Goal: Check status: Check status

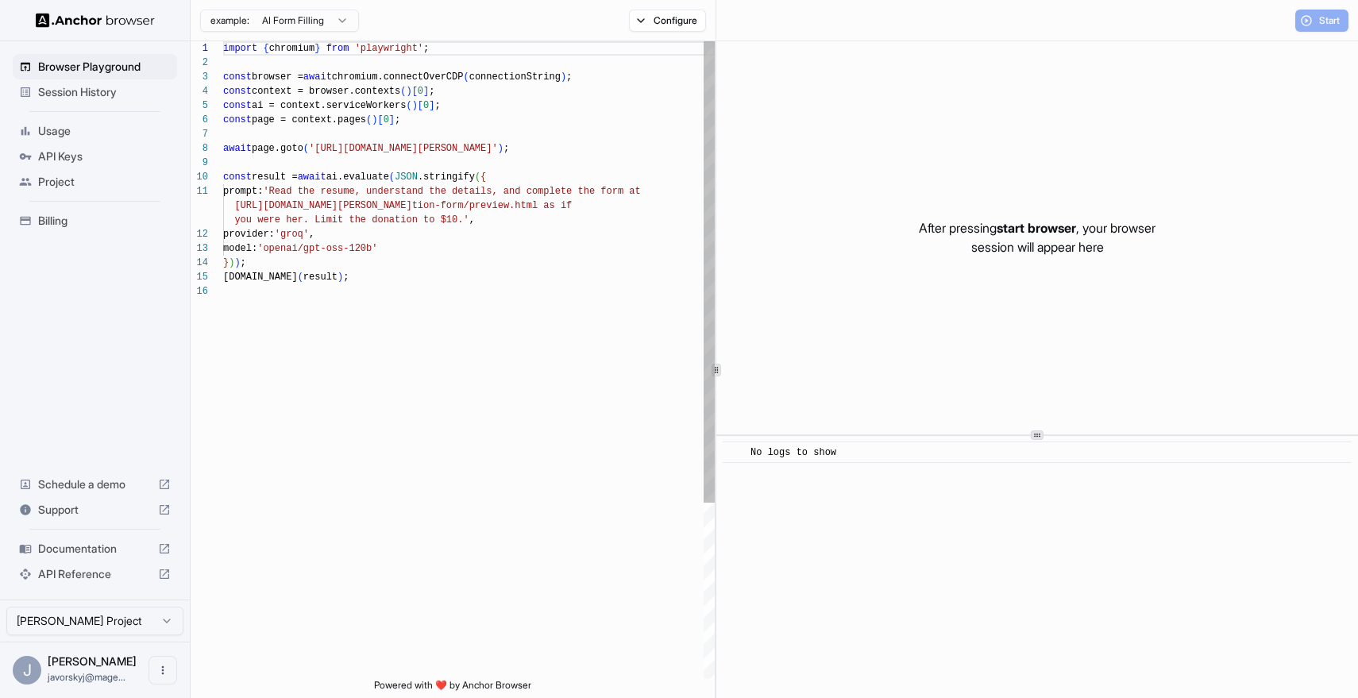
scroll to position [143, 0]
click at [430, 267] on div "} ) ) ;" at bounding box center [469, 263] width 492 height 14
type textarea "**********"
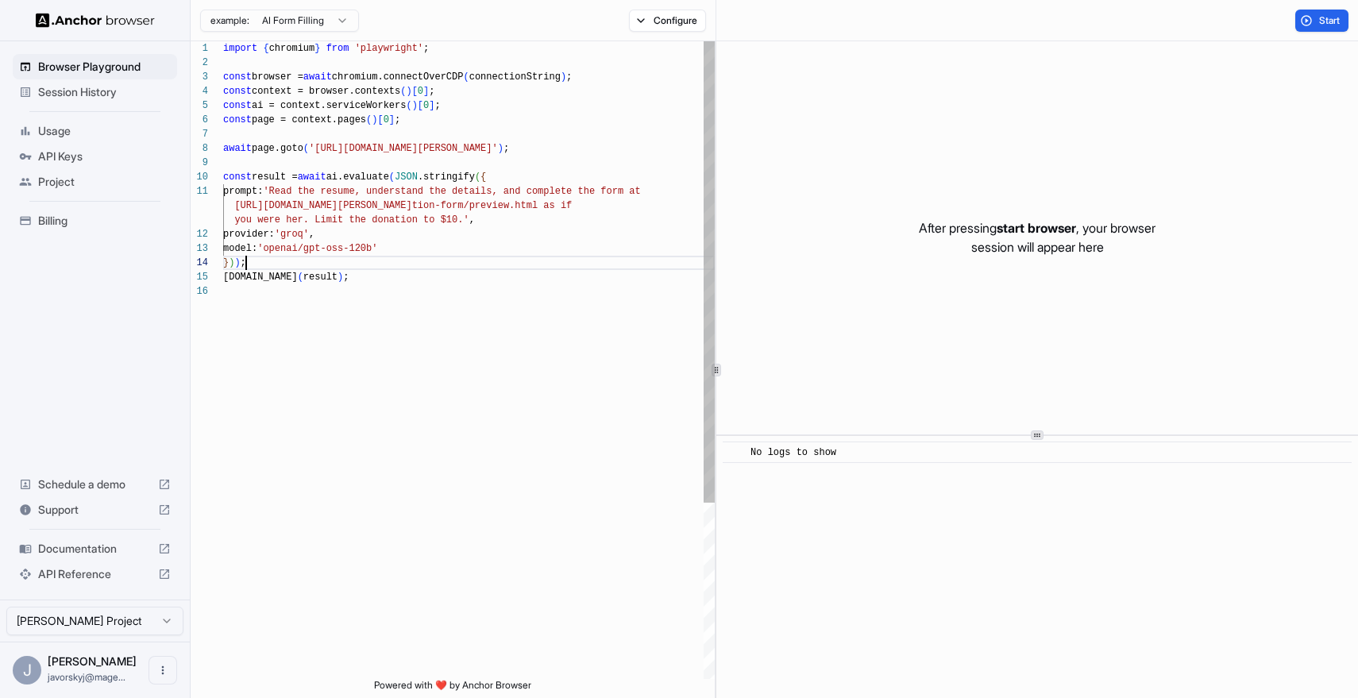
scroll to position [129, 0]
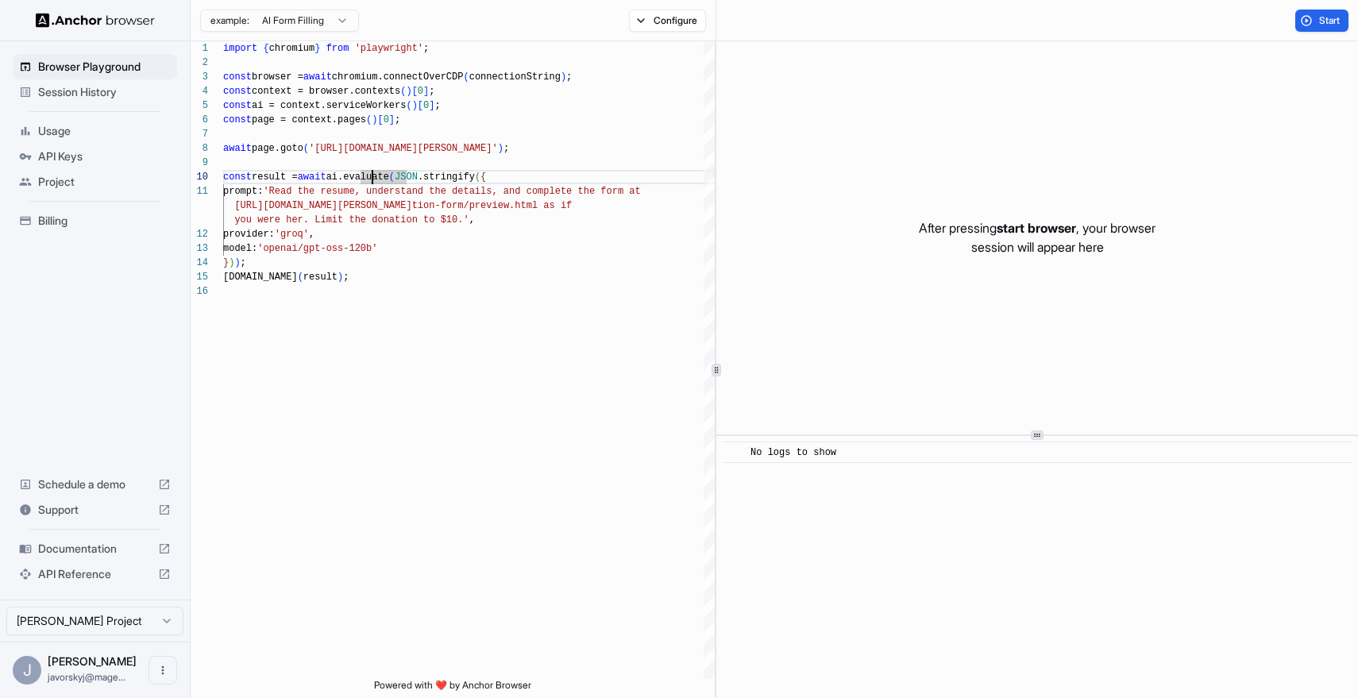
click at [60, 133] on span "Usage" at bounding box center [104, 131] width 133 height 16
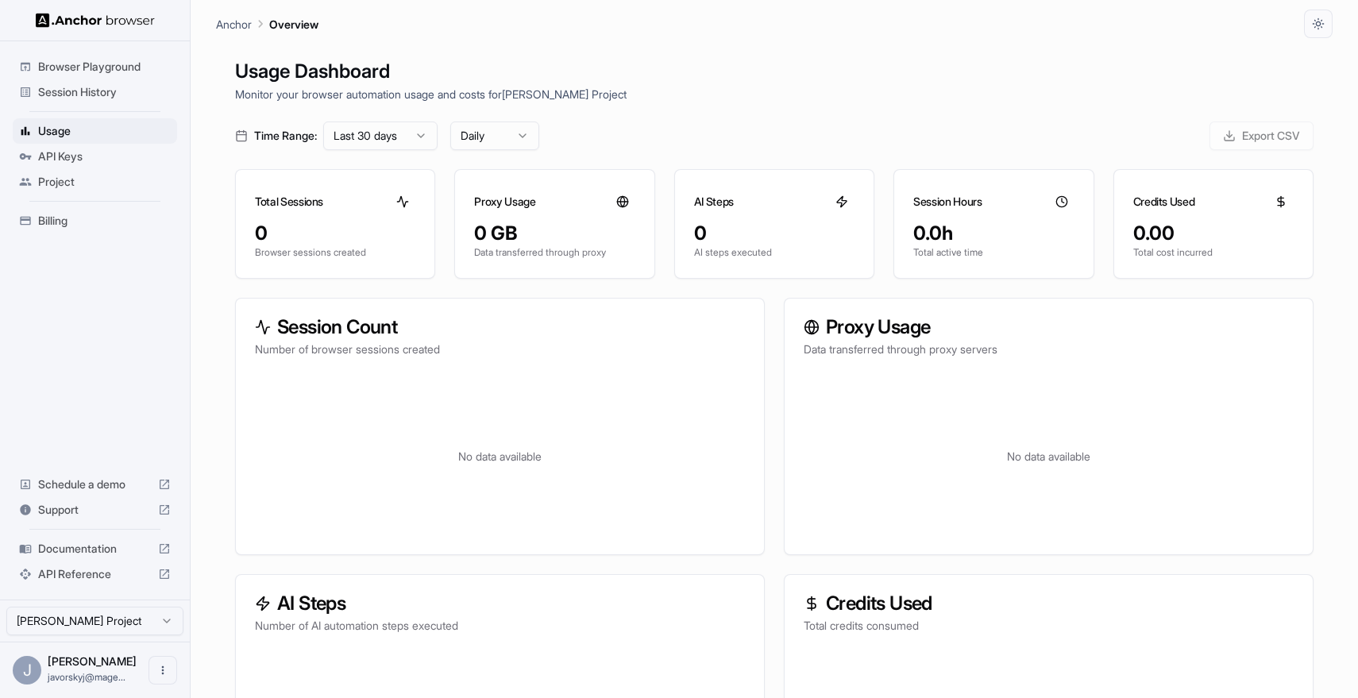
click at [61, 168] on div "API Keys" at bounding box center [95, 156] width 164 height 25
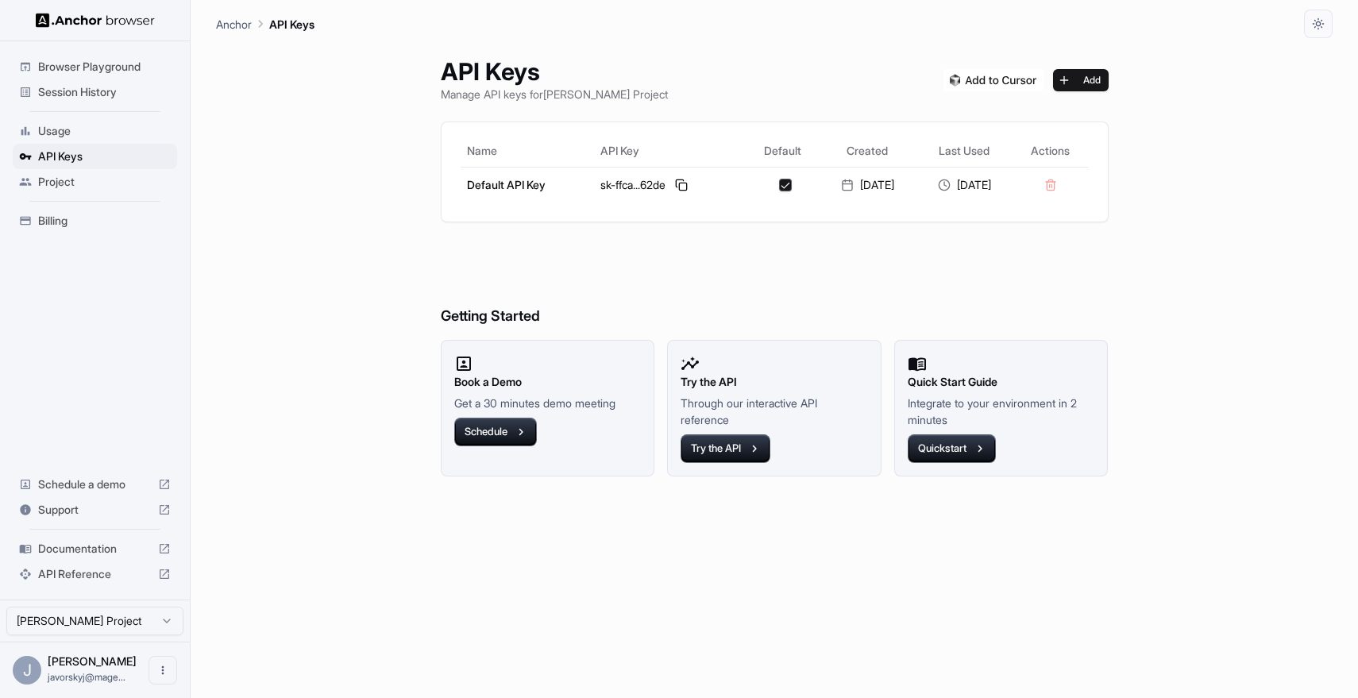
click at [69, 186] on span "Project" at bounding box center [104, 182] width 133 height 16
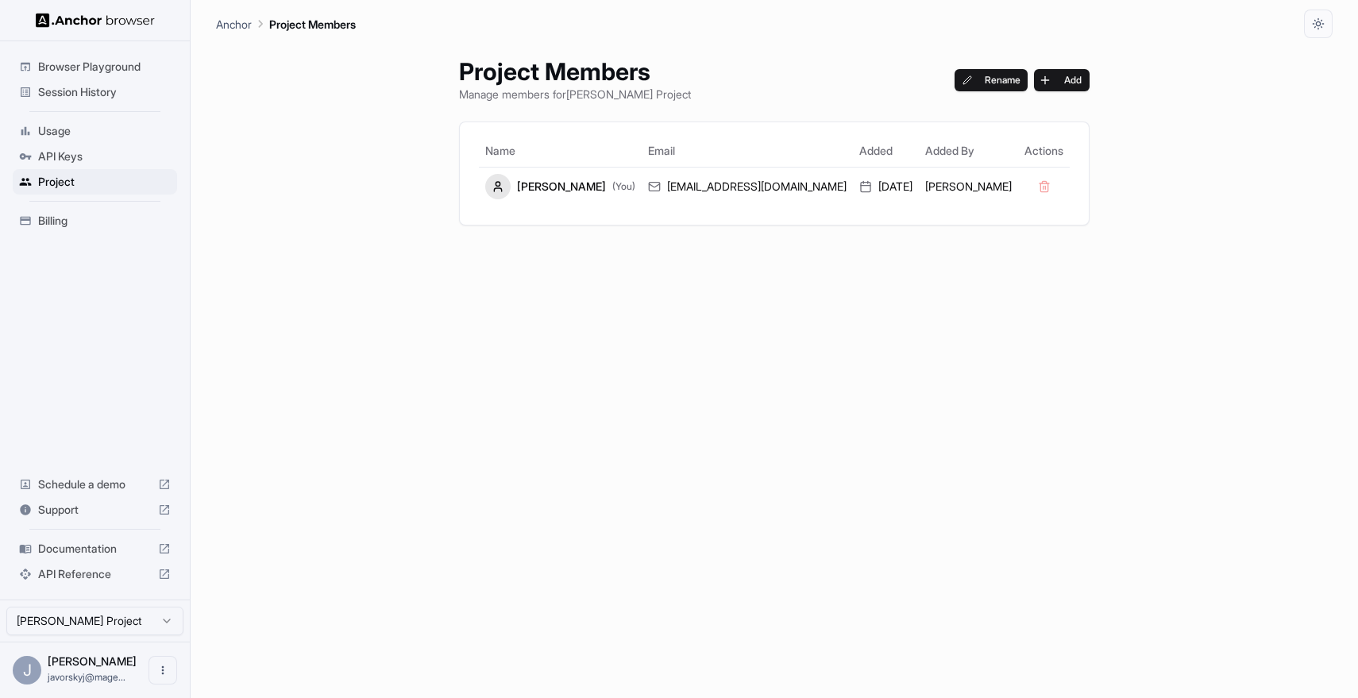
click at [78, 214] on span "Billing" at bounding box center [104, 221] width 133 height 16
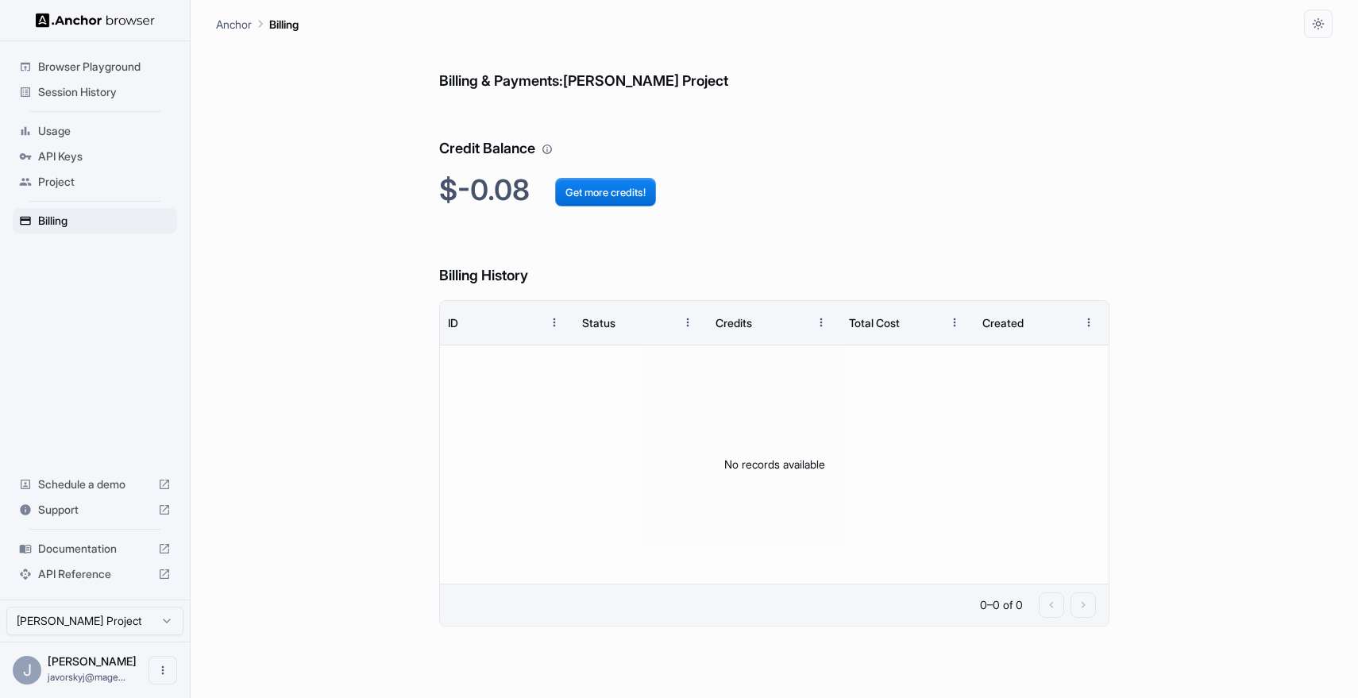
click at [78, 68] on span "Browser Playground" at bounding box center [104, 67] width 133 height 16
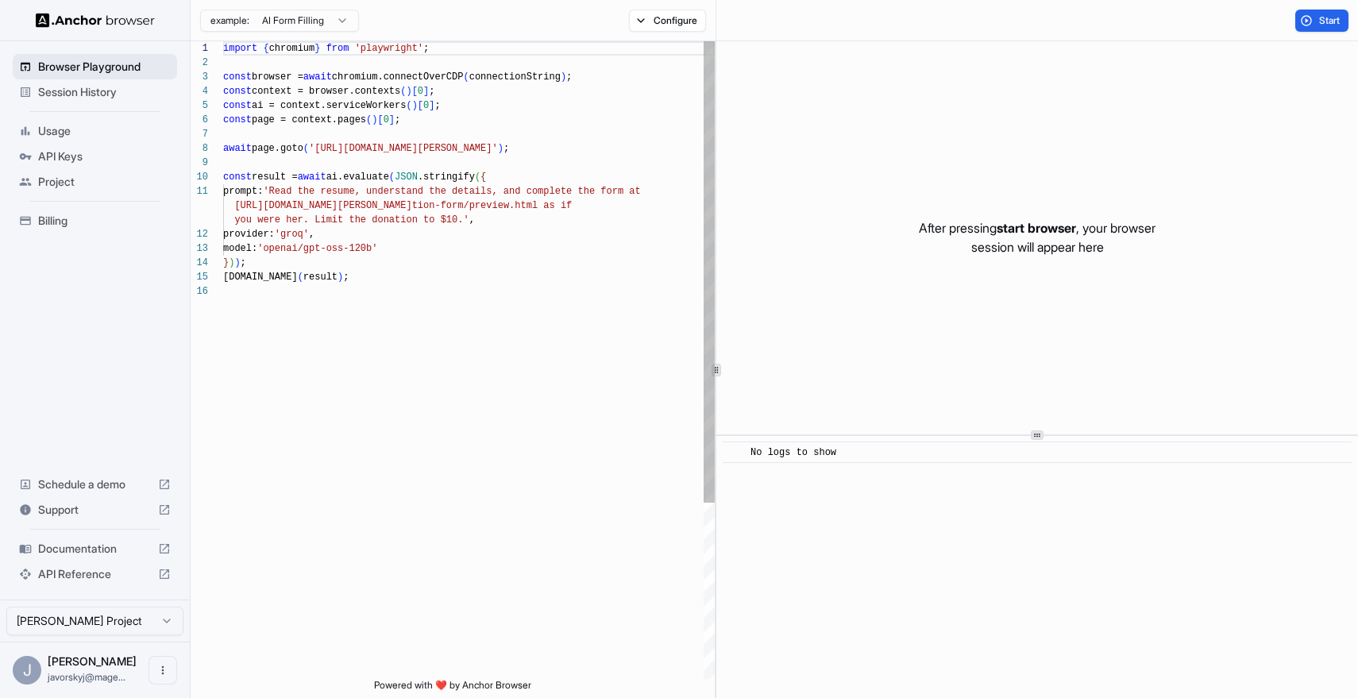
scroll to position [143, 0]
click at [79, 84] on span "Session History" at bounding box center [104, 92] width 133 height 16
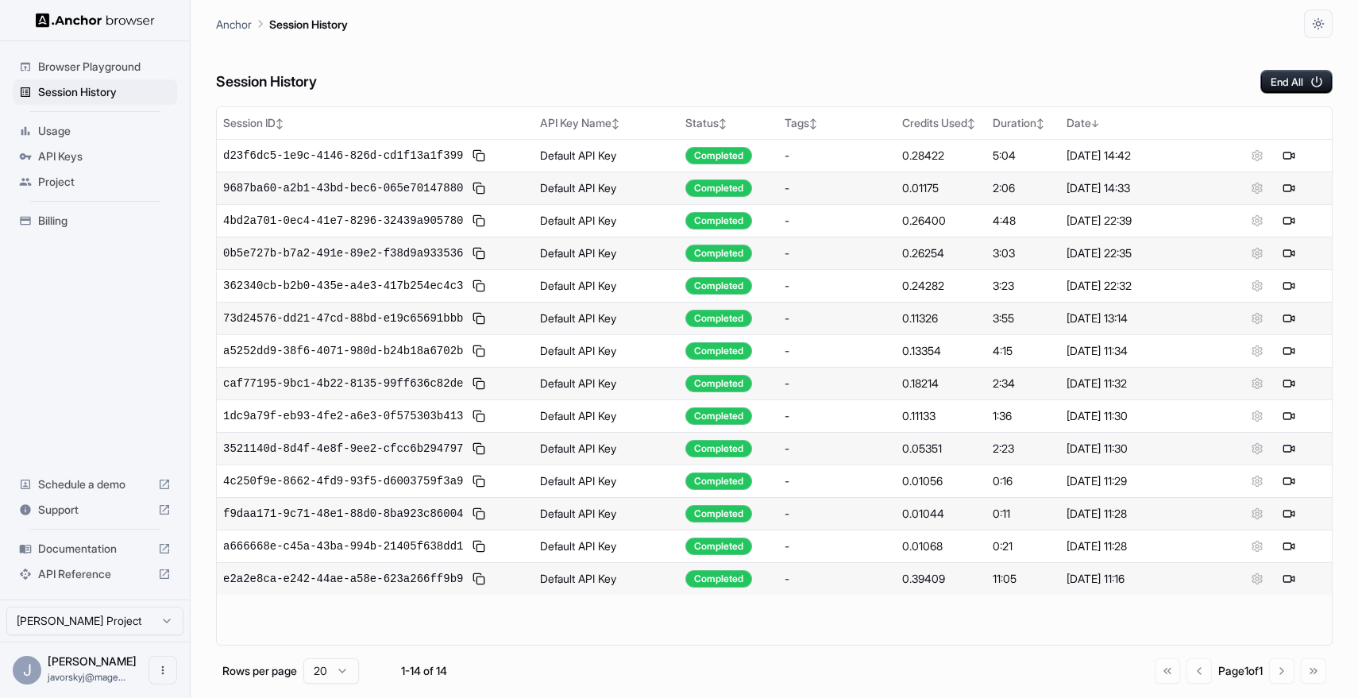
click at [96, 70] on span "Browser Playground" at bounding box center [104, 67] width 133 height 16
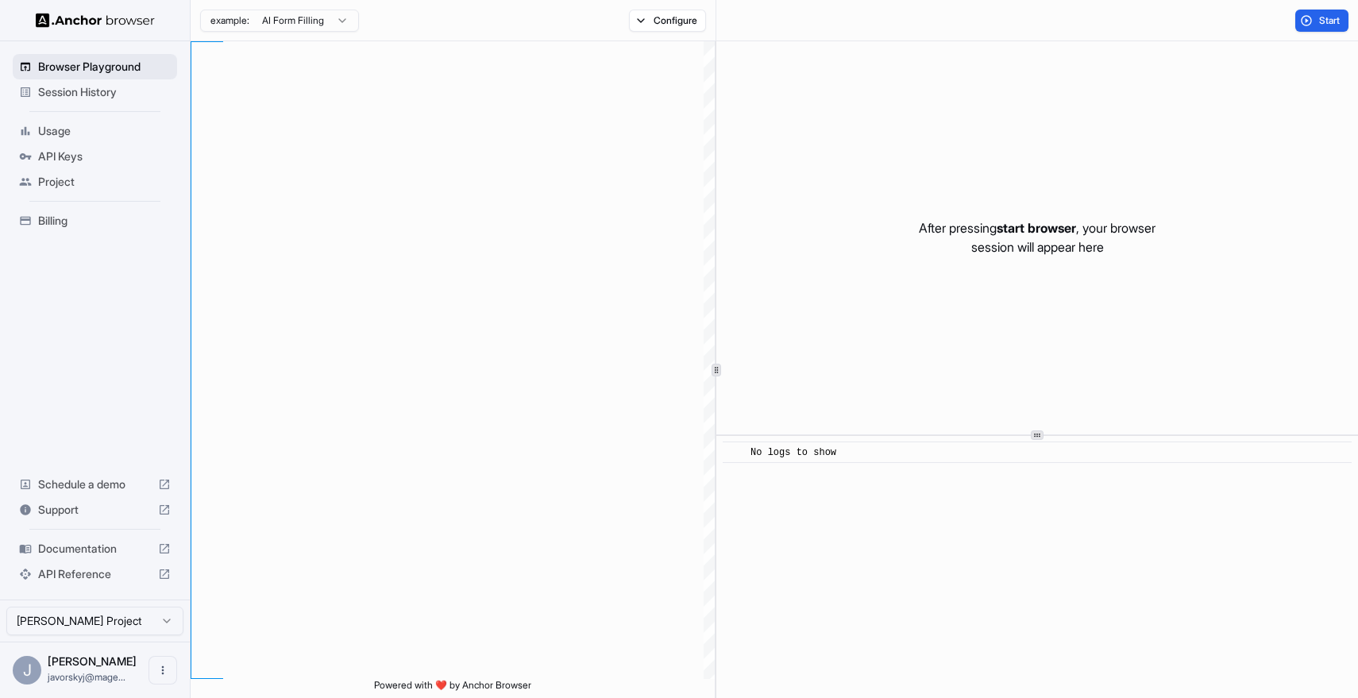
type textarea "**********"
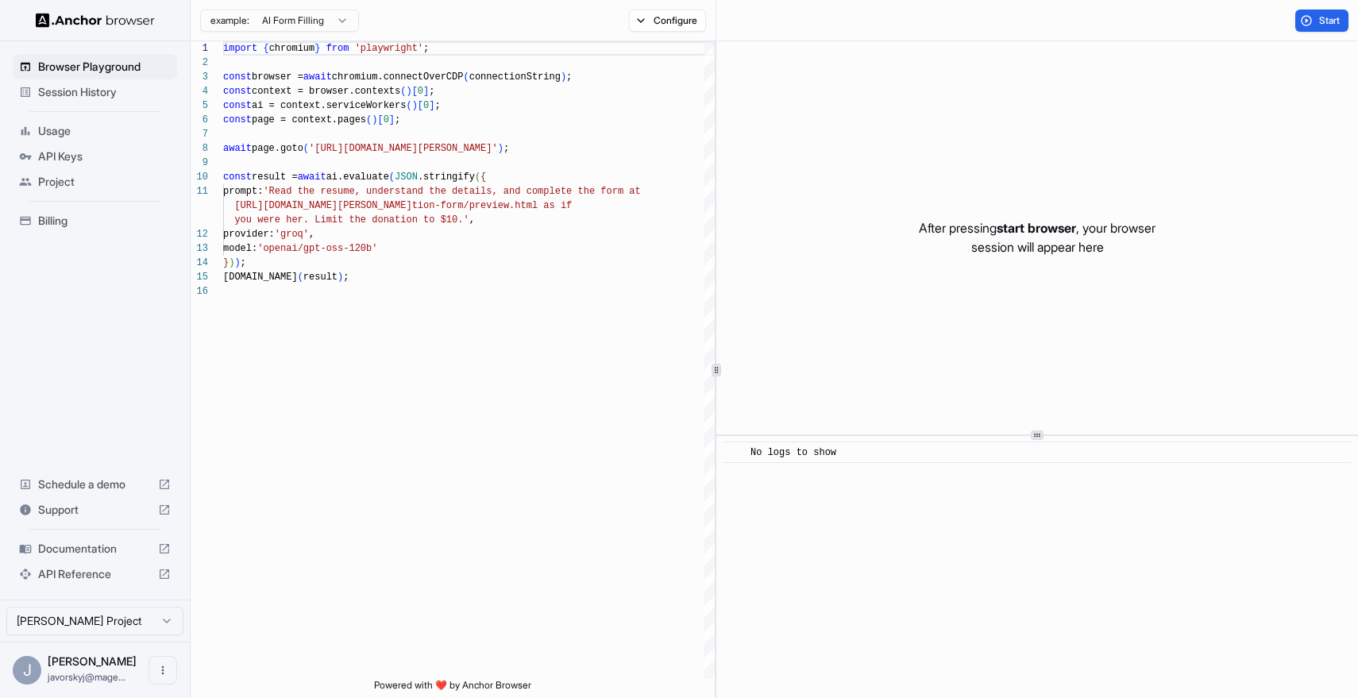
click at [98, 80] on div "Session History" at bounding box center [95, 91] width 164 height 25
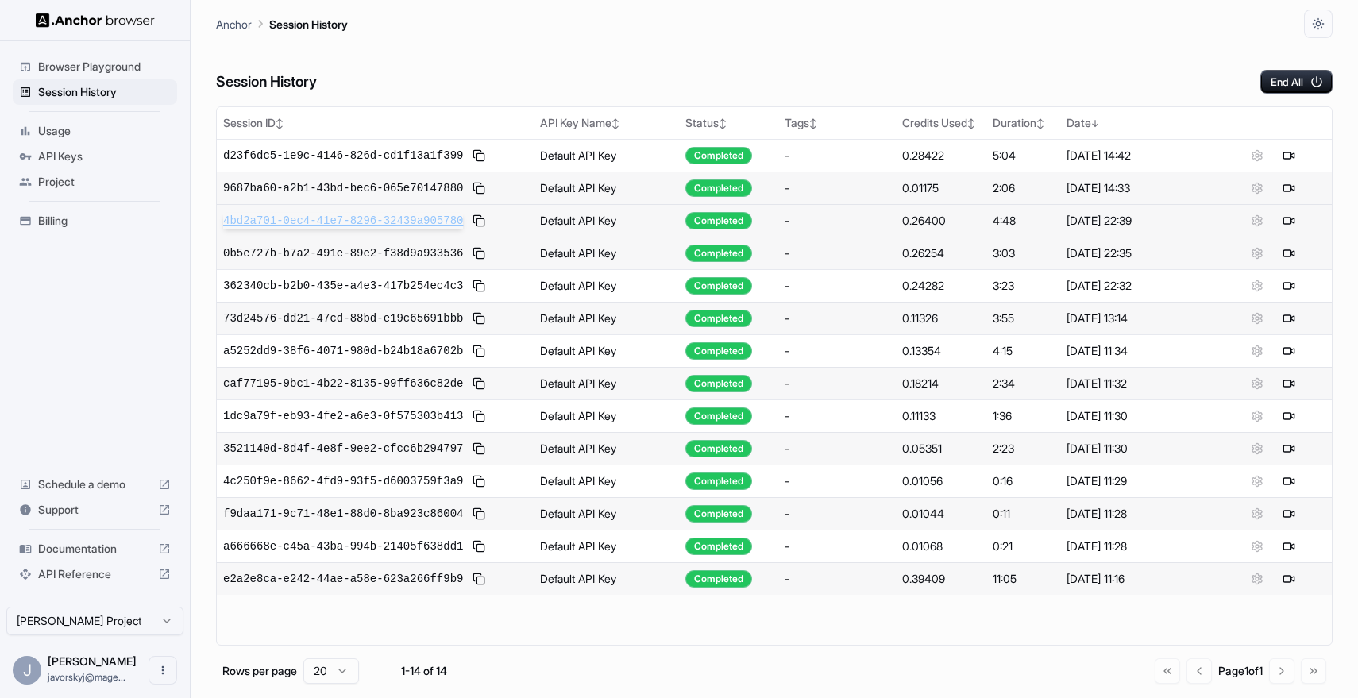
click at [457, 226] on span "4bd2a701-0ec4-41e7-8296-32439a905780" at bounding box center [343, 221] width 240 height 16
click at [387, 582] on span "e2a2e8ca-e242-44ae-a58e-623a266ff9b9" at bounding box center [343, 579] width 240 height 16
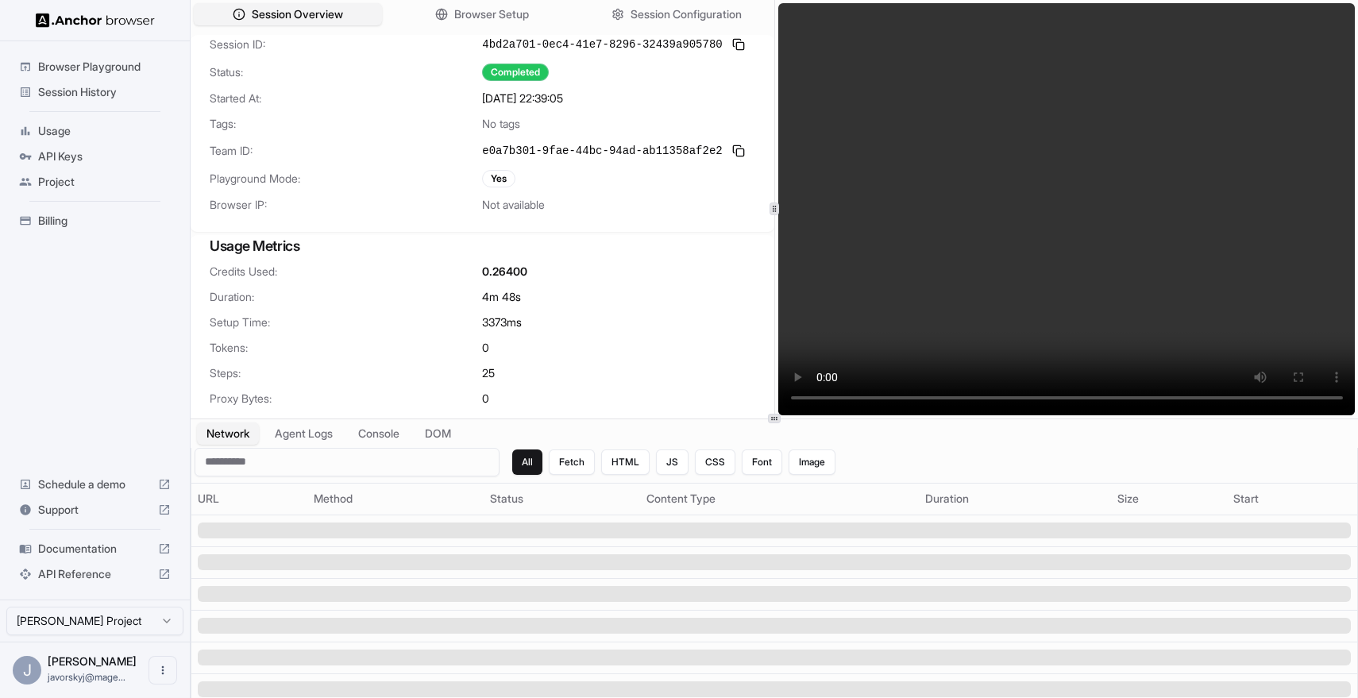
click at [818, 399] on video at bounding box center [1066, 209] width 577 height 412
drag, startPoint x: 907, startPoint y: 400, endPoint x: 883, endPoint y: 404, distance: 24.2
click at [883, 404] on video at bounding box center [1066, 209] width 577 height 412
click at [506, 18] on span "Browser Setup" at bounding box center [491, 14] width 77 height 17
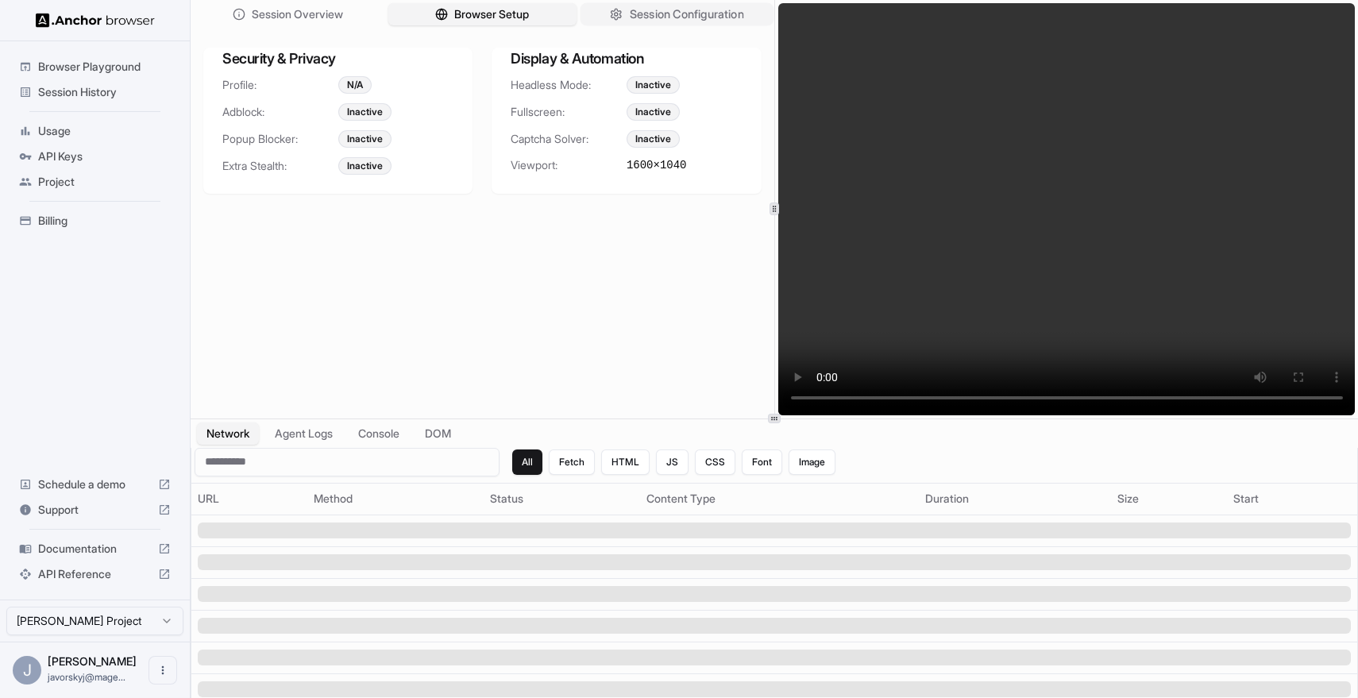
click at [630, 11] on span "Session Configuration" at bounding box center [686, 14] width 114 height 17
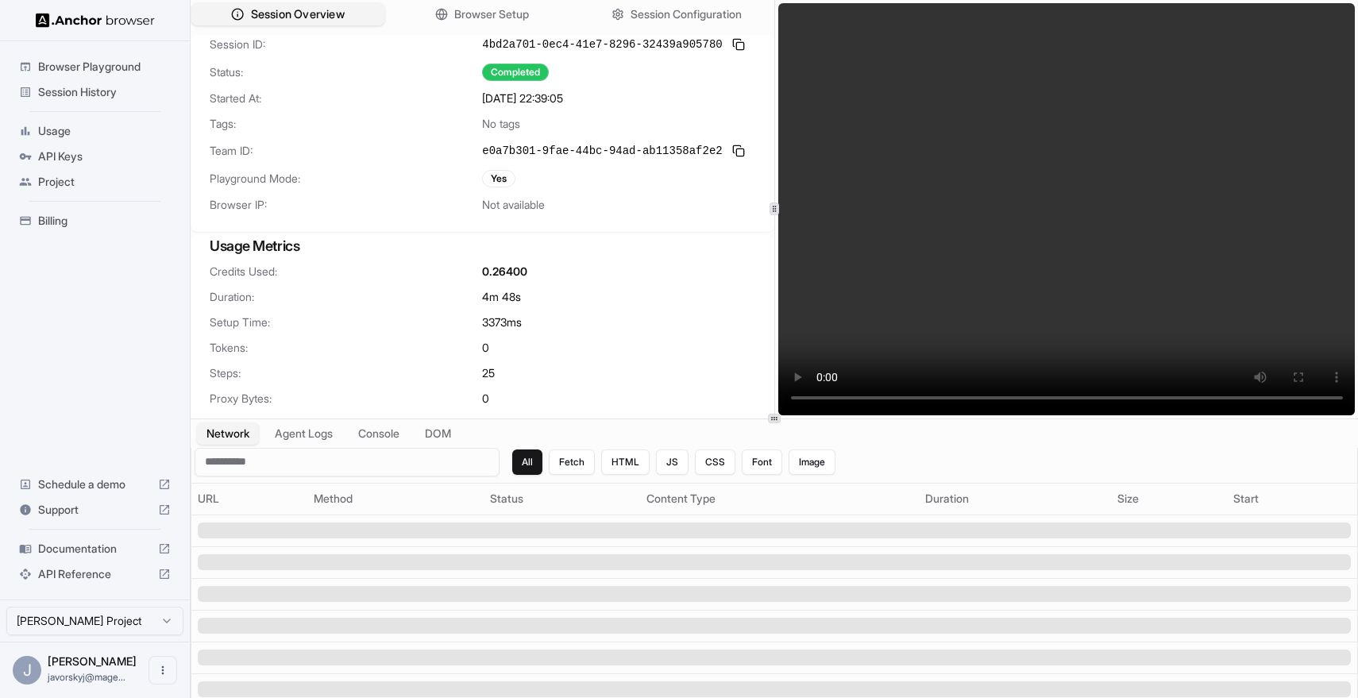
click at [274, 25] on button "Session Overview" at bounding box center [288, 14] width 194 height 23
click at [329, 440] on button "Agent Logs" at bounding box center [303, 433] width 79 height 23
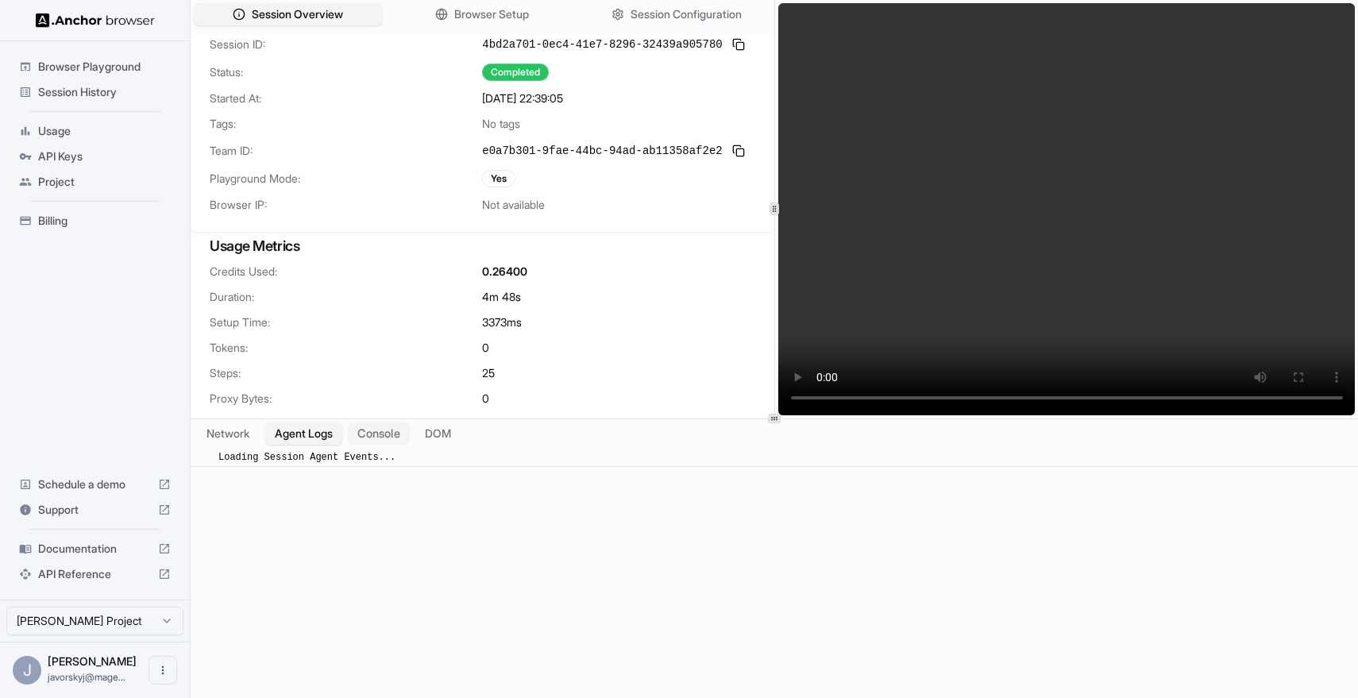
click at [380, 438] on button "Console" at bounding box center [379, 433] width 62 height 23
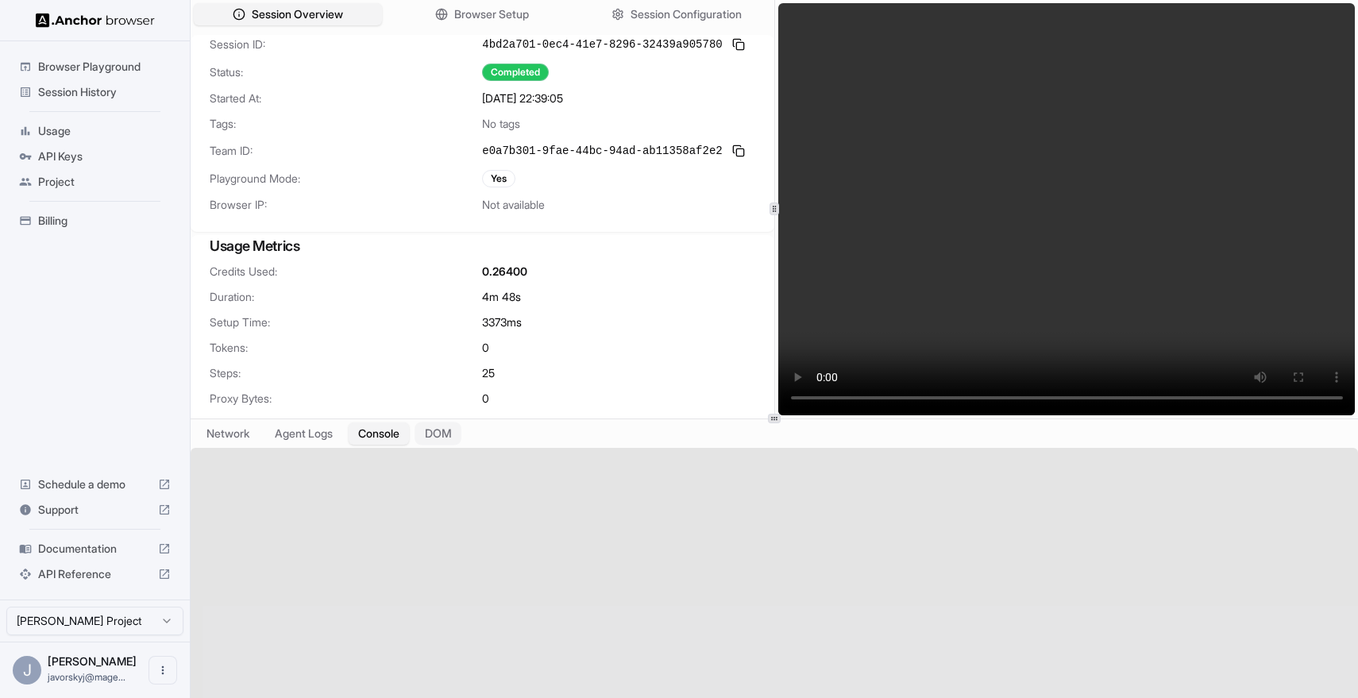
click at [450, 435] on button "DOM" at bounding box center [438, 433] width 47 height 23
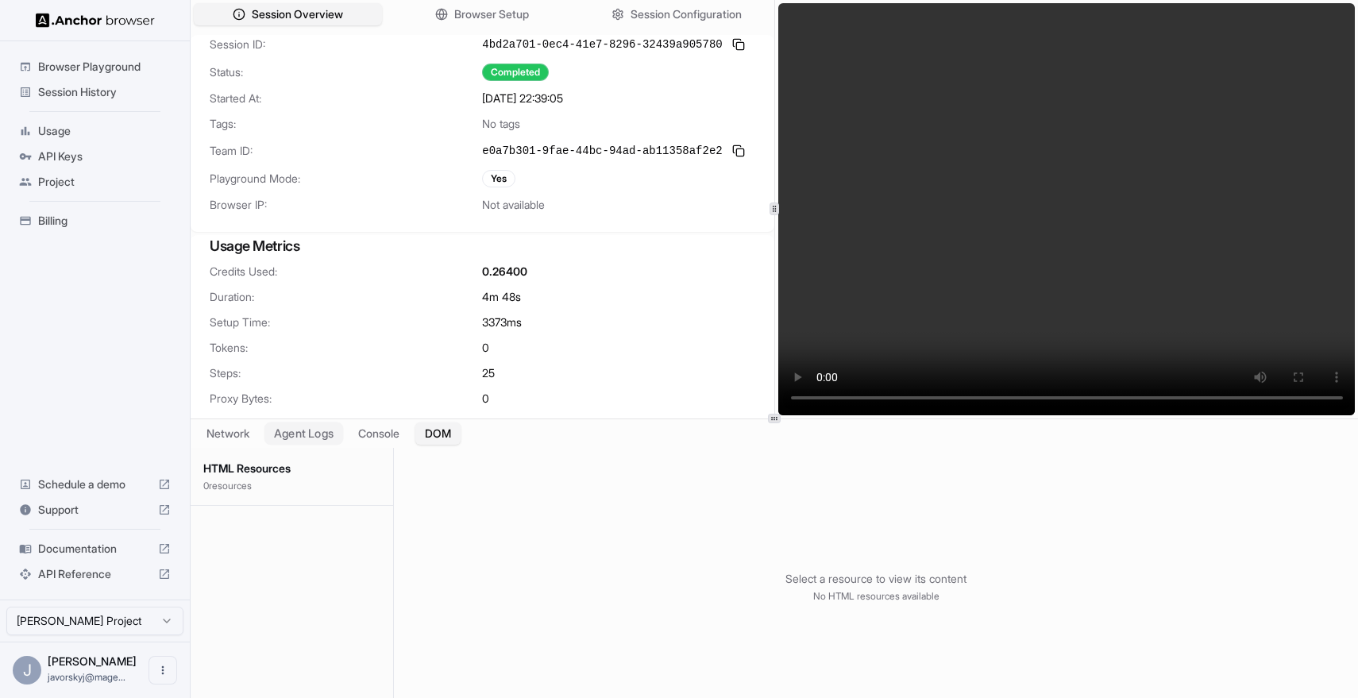
click at [302, 432] on button "Agent Logs" at bounding box center [303, 433] width 79 height 23
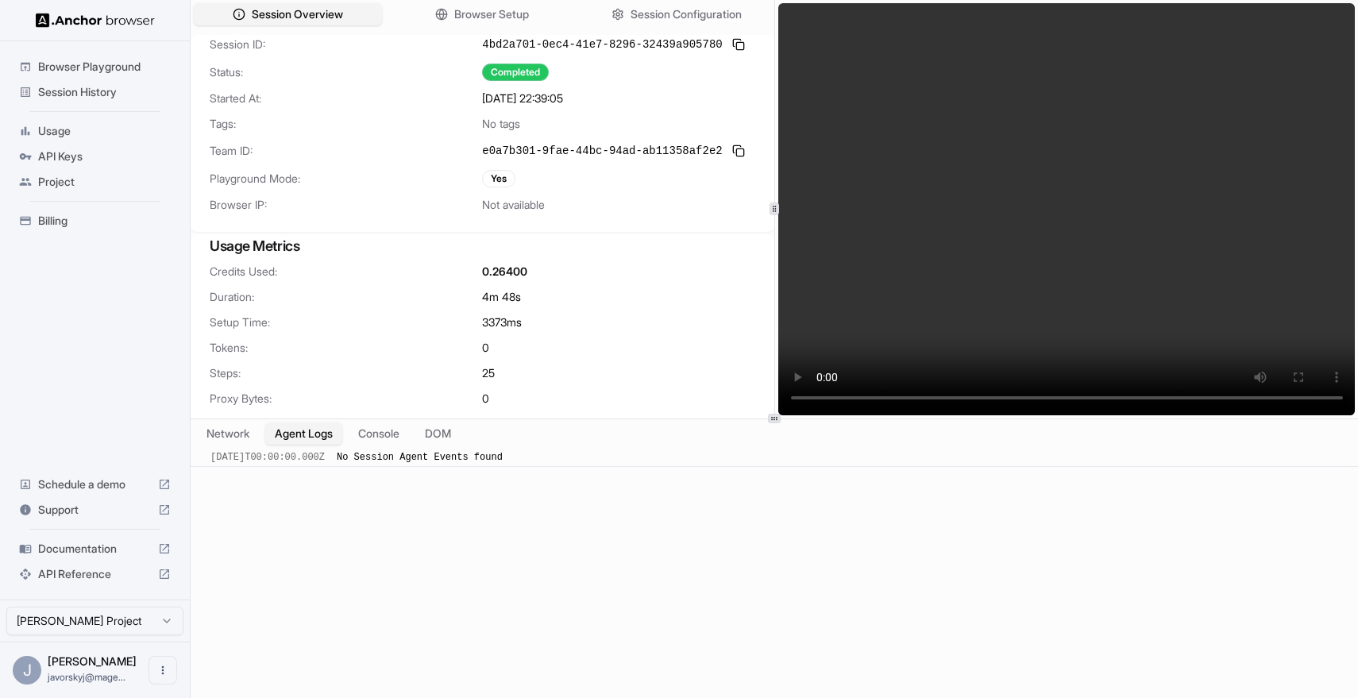
click at [824, 392] on video at bounding box center [1066, 209] width 577 height 412
click at [1175, 403] on video at bounding box center [1066, 209] width 577 height 412
click at [1211, 402] on video at bounding box center [1066, 209] width 577 height 412
click at [1111, 398] on video at bounding box center [1066, 209] width 577 height 412
click at [825, 400] on video at bounding box center [1066, 209] width 577 height 412
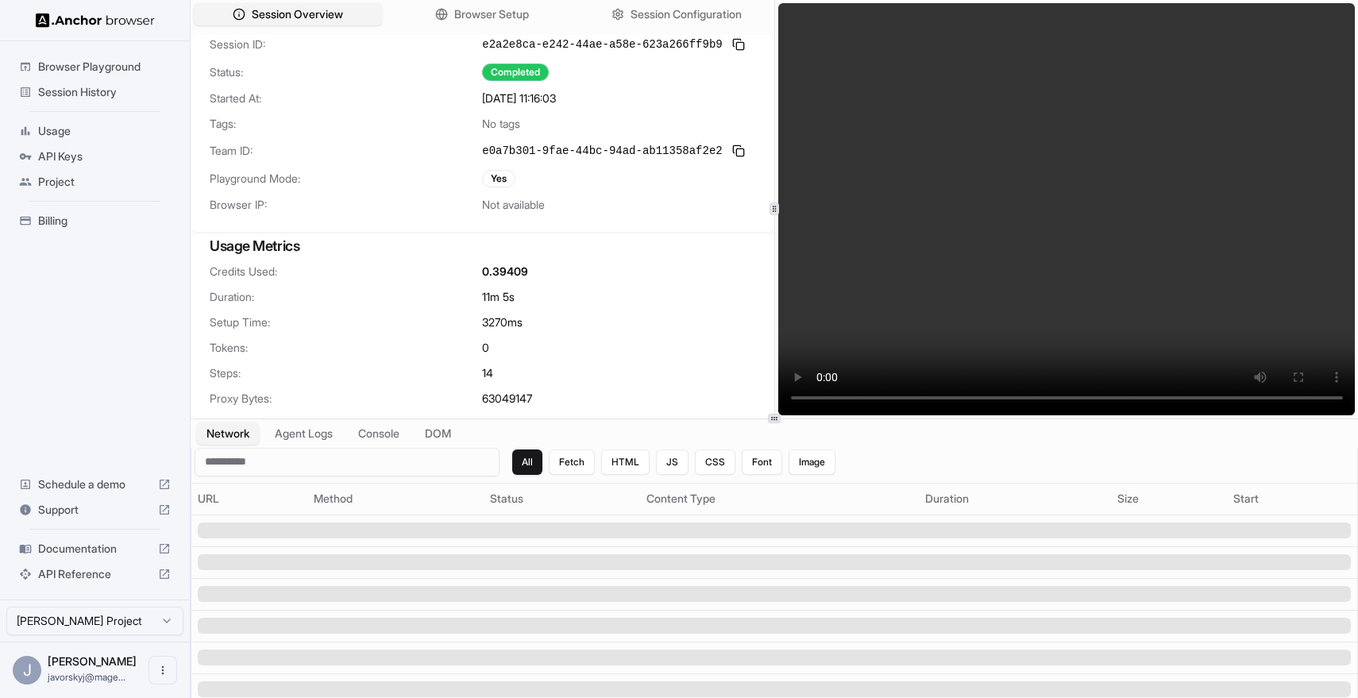
click at [1074, 187] on video at bounding box center [1066, 209] width 577 height 412
